Goal: Information Seeking & Learning: Learn about a topic

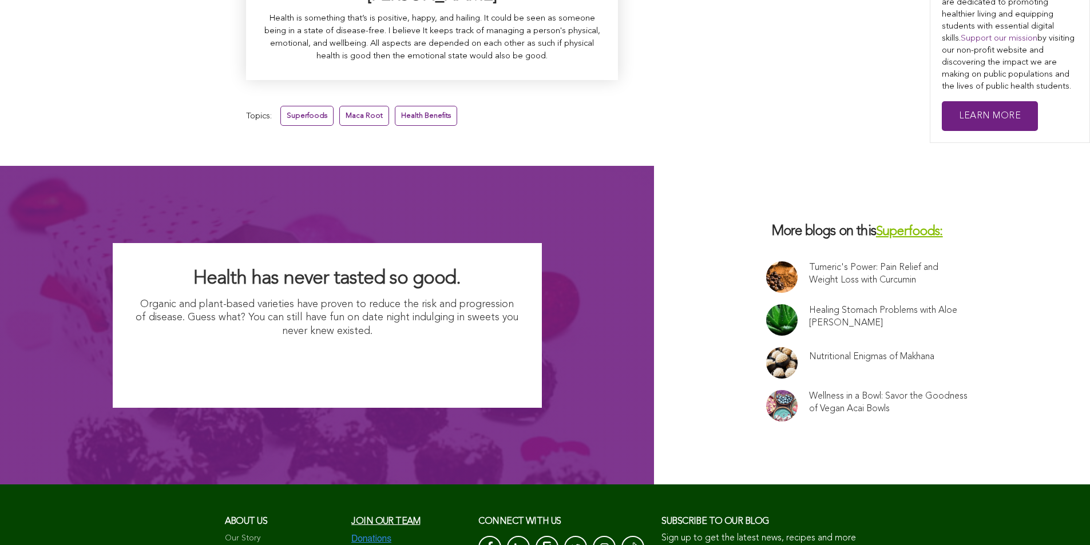
scroll to position [7141, 0]
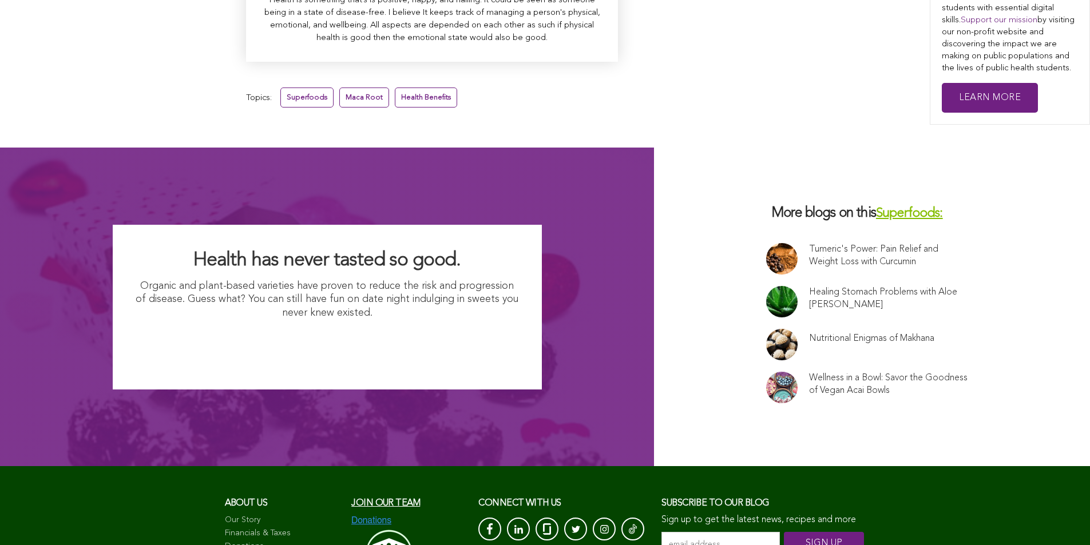
click at [809, 372] on link "Wellness in a Bowl: Savor the Goodness of Vegan Acai Bowls" at bounding box center [888, 384] width 159 height 25
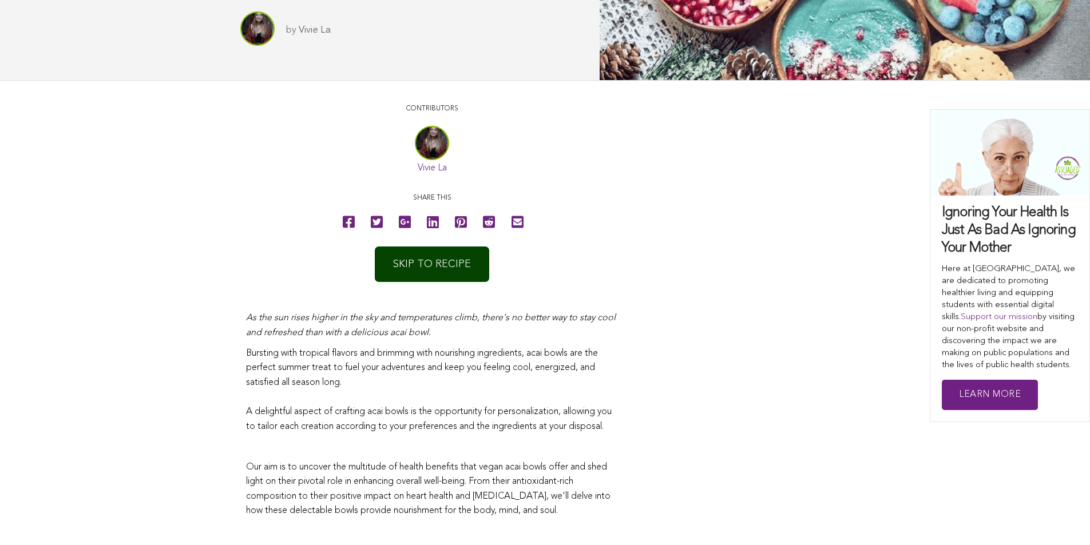
scroll to position [207, 0]
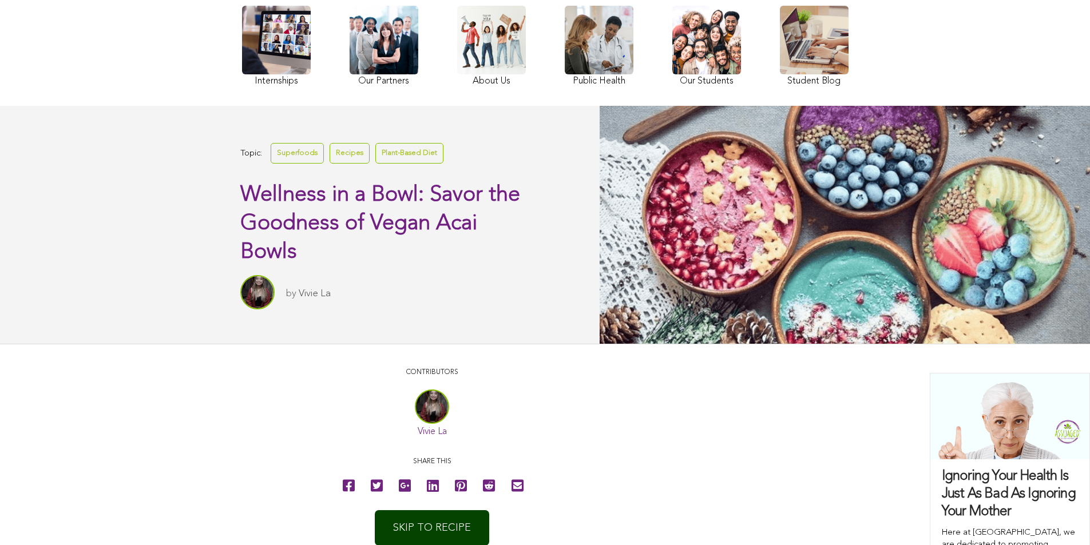
click at [780, 77] on link at bounding box center [814, 48] width 69 height 84
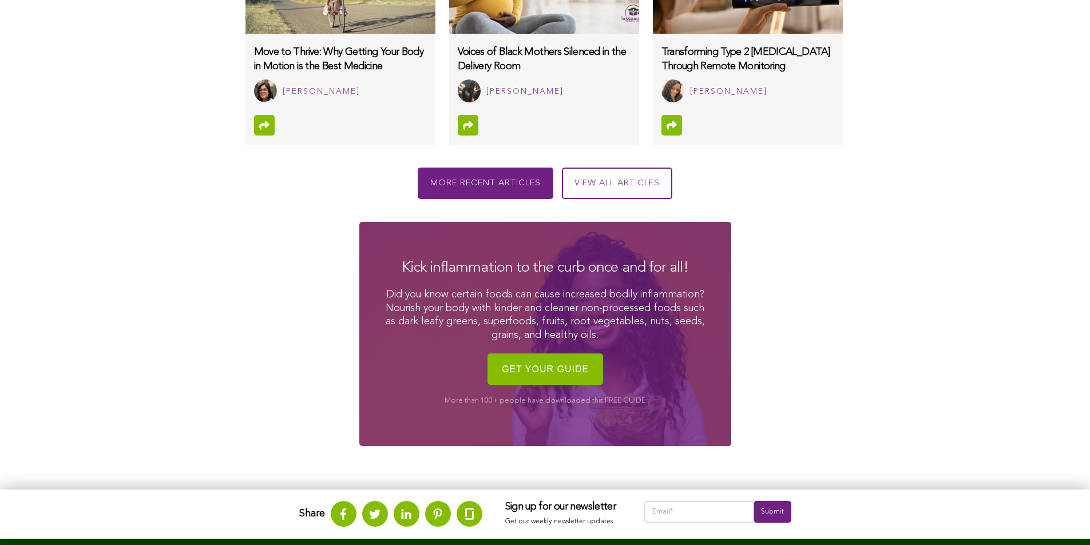
scroll to position [1483, 0]
